Goal: Find specific page/section: Find specific page/section

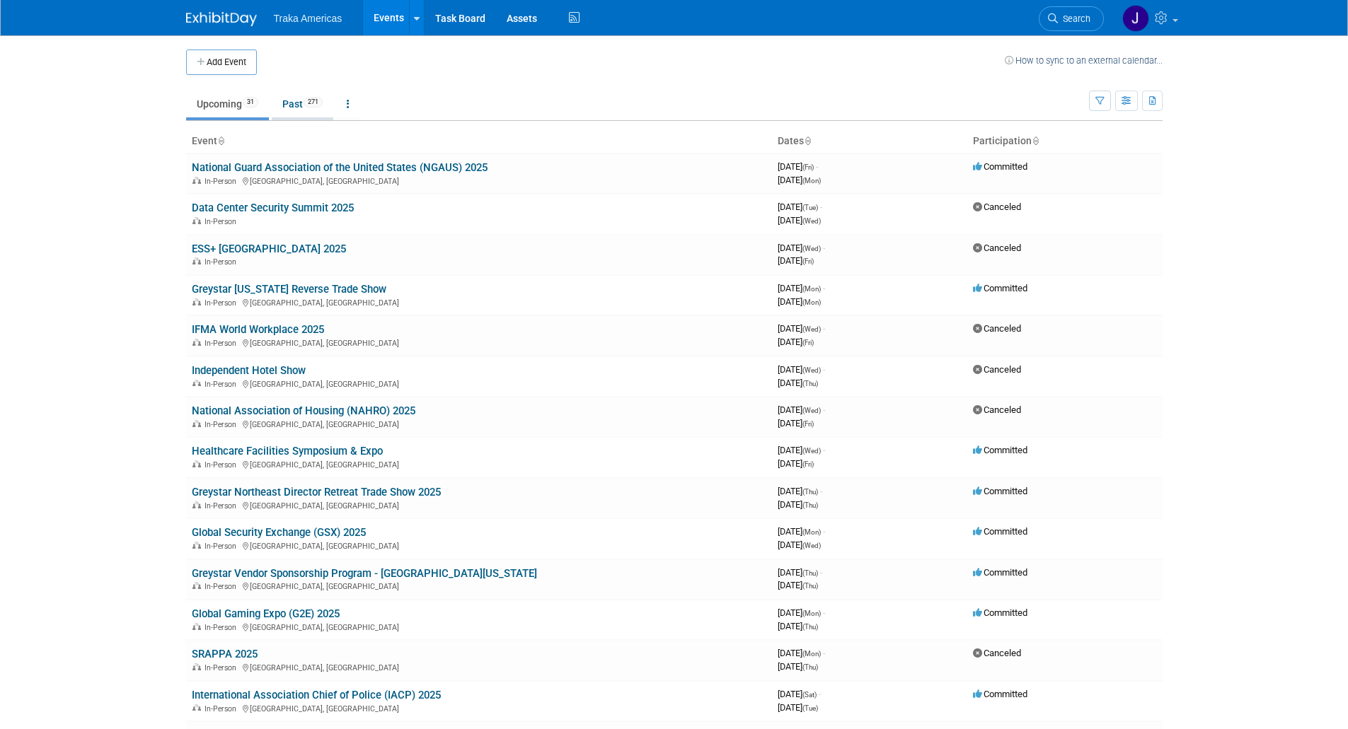
click at [285, 91] on link "Past 271" at bounding box center [303, 104] width 62 height 27
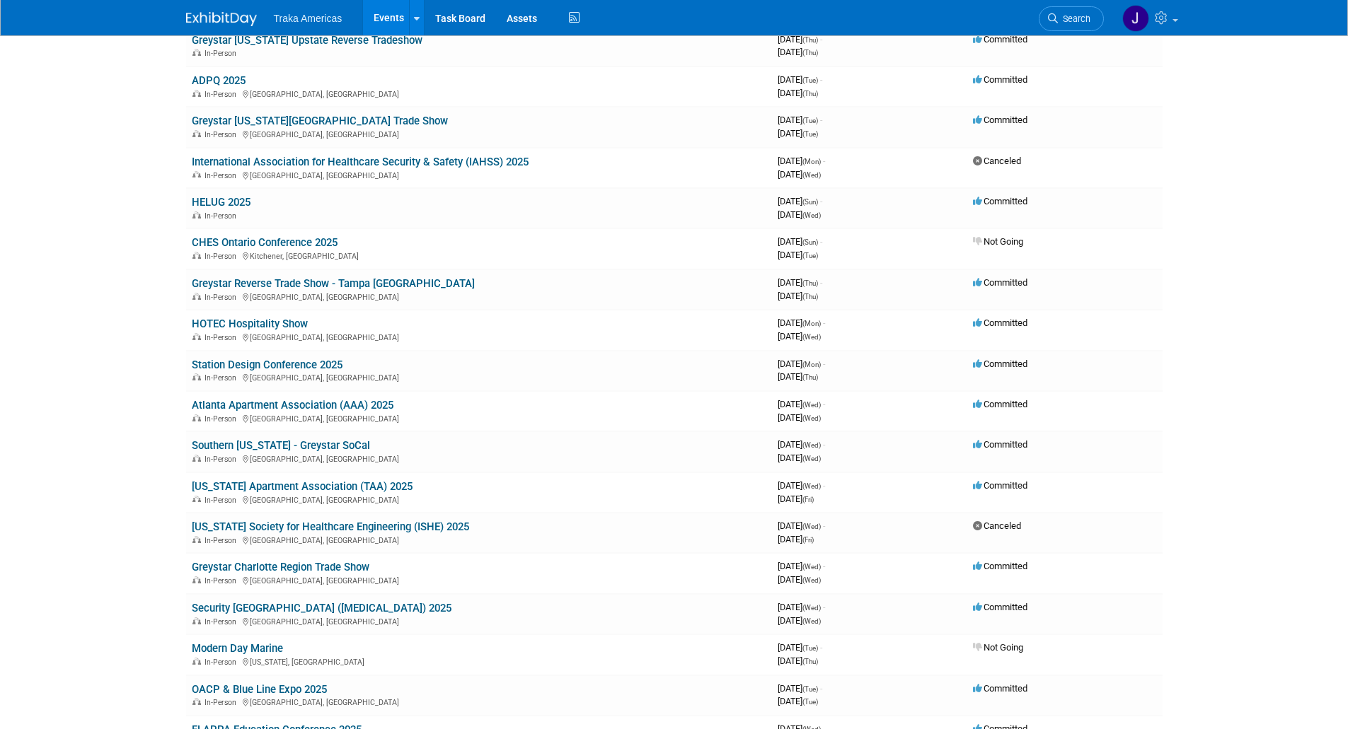
scroll to position [545, 0]
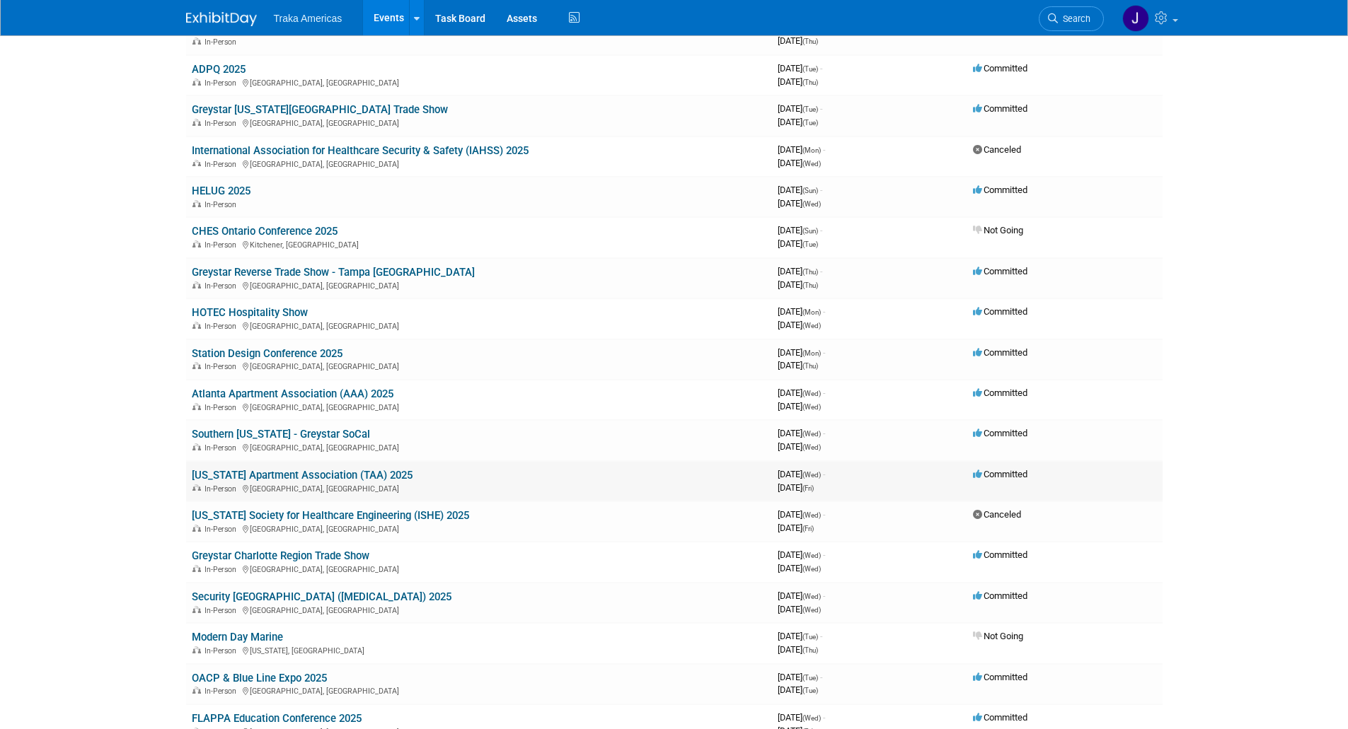
click at [247, 472] on link "[US_STATE] Apartment Association (TAA) 2025" at bounding box center [302, 475] width 221 height 13
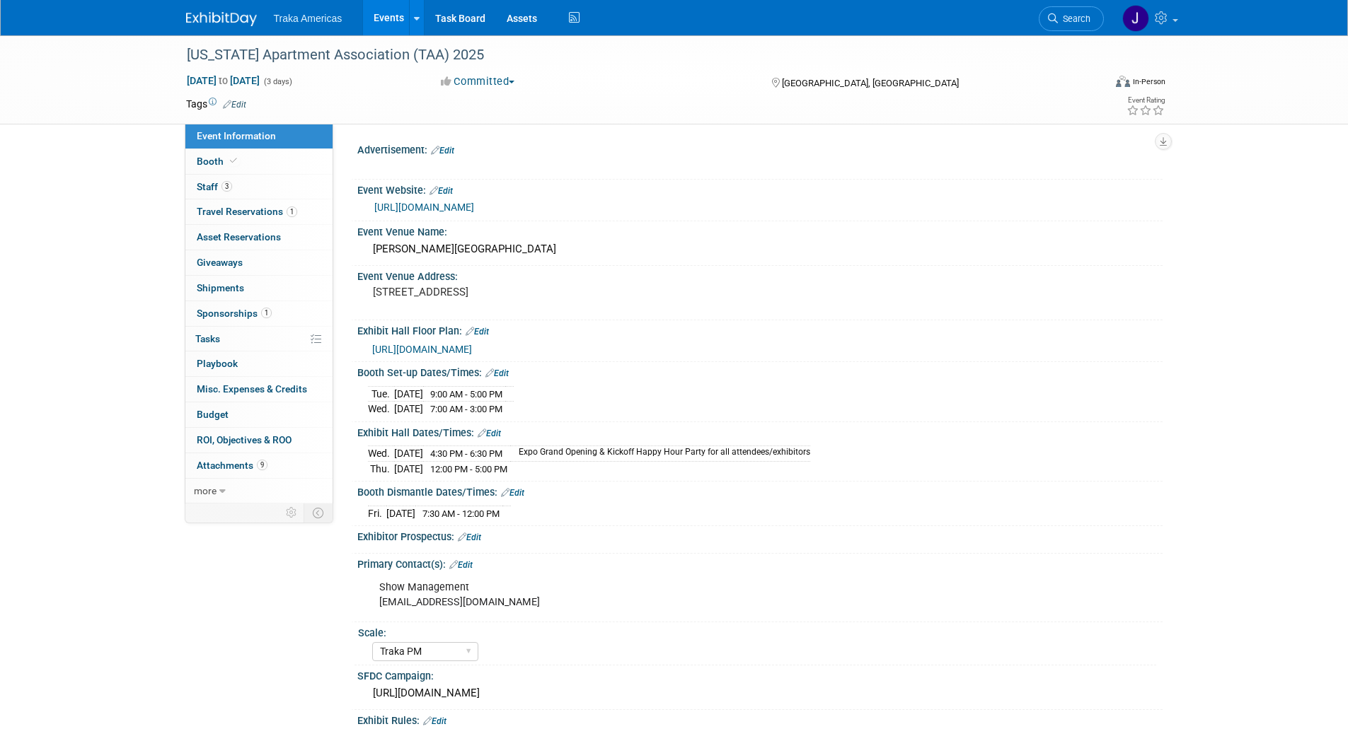
select select "Traka PM"
click at [8, 499] on div "Texas Apartment Association (TAA) 2025 May 7, 2025 to May 9, 2025 (3 days) May …" at bounding box center [674, 427] width 1348 height 785
click at [211, 16] on img at bounding box center [221, 19] width 71 height 14
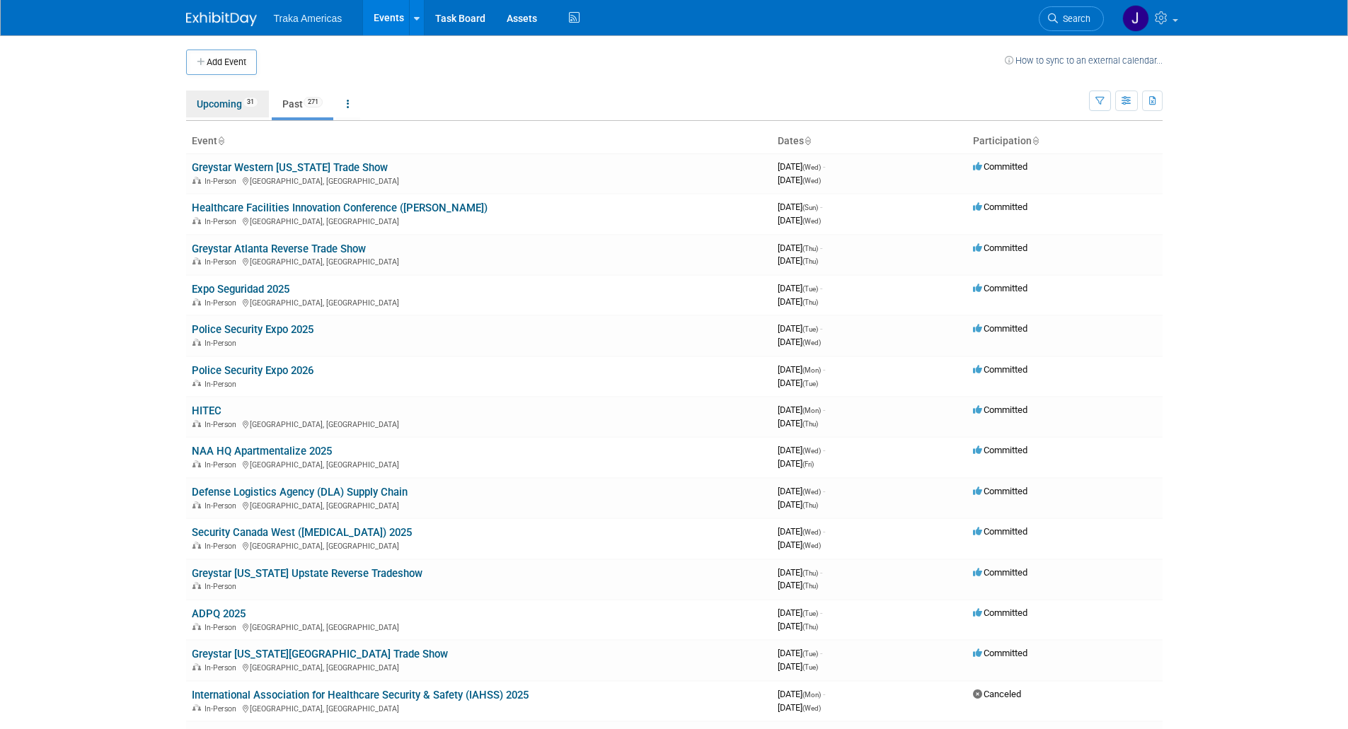
click at [238, 108] on link "Upcoming 31" at bounding box center [227, 104] width 83 height 27
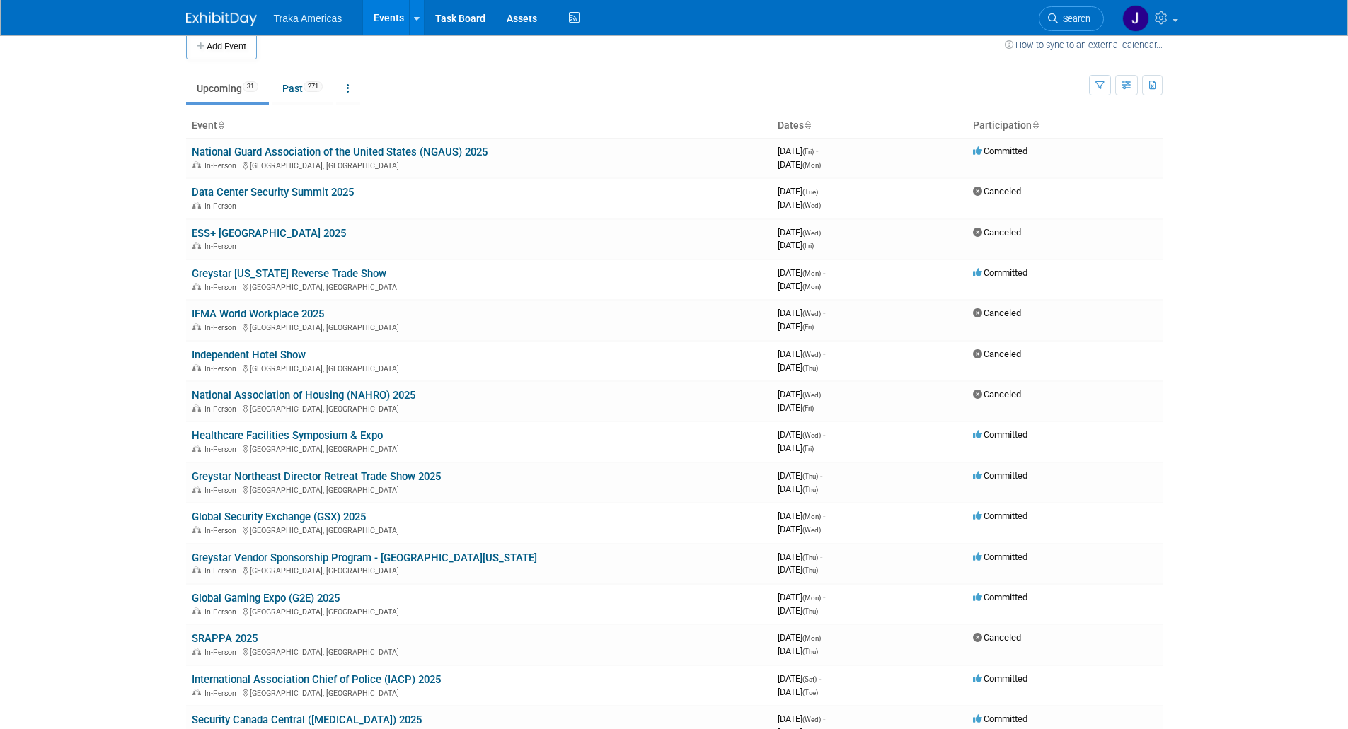
scroll to position [14, 0]
